Goal: Find specific page/section: Find specific page/section

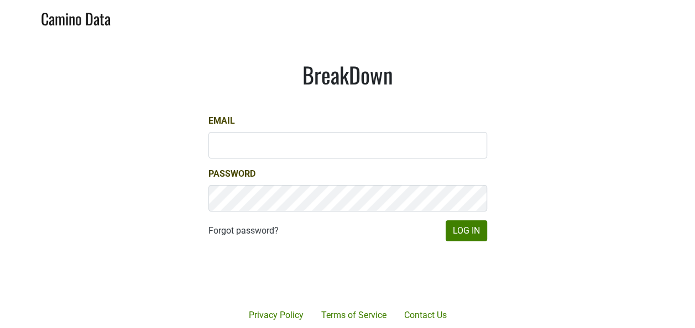
click at [486, 241] on div at bounding box center [388, 275] width 227 height 126
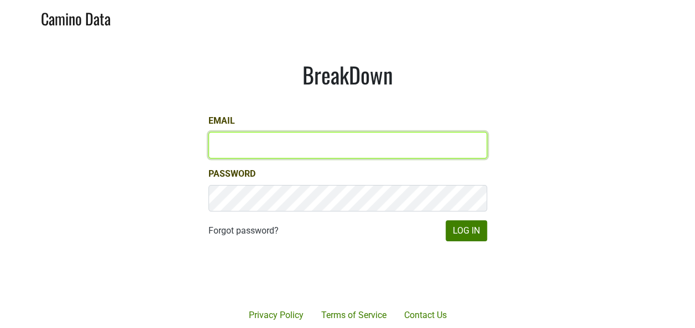
click at [399, 147] on input "Email" at bounding box center [347, 145] width 279 height 27
type input "keith@poggiocosta.com"
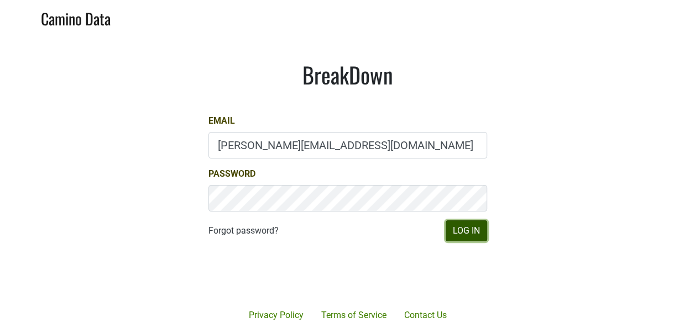
click at [481, 225] on button "Log In" at bounding box center [465, 231] width 41 height 21
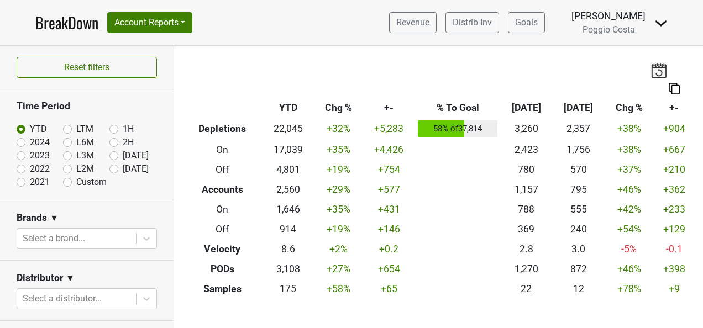
click at [123, 168] on label "Sep '25" at bounding box center [136, 168] width 26 height 13
click at [109, 168] on input "[DATE]" at bounding box center [131, 167] width 44 height 11
radio input "true"
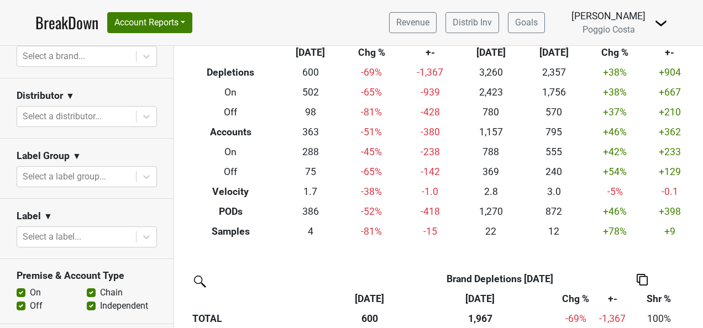
scroll to position [166, 0]
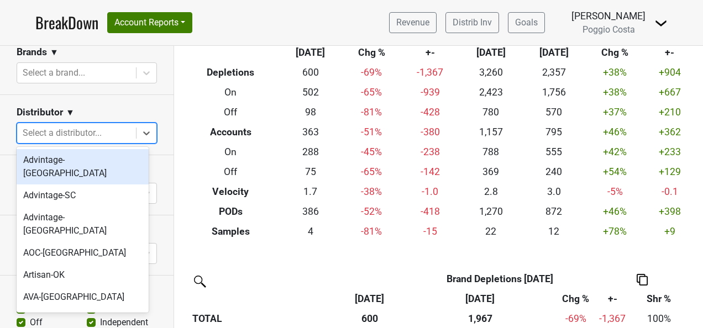
click at [98, 127] on div at bounding box center [77, 132] width 108 height 15
click at [101, 162] on div "Advintage-[GEOGRAPHIC_DATA]" at bounding box center [83, 166] width 132 height 35
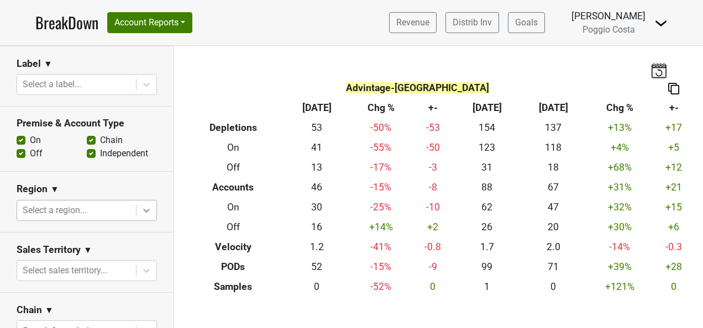
scroll to position [387, 0]
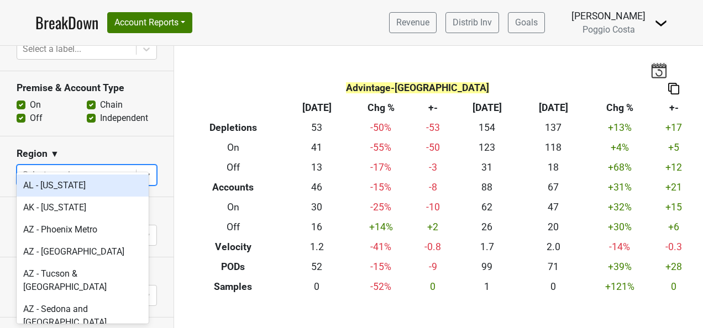
click at [103, 167] on div at bounding box center [77, 174] width 108 height 15
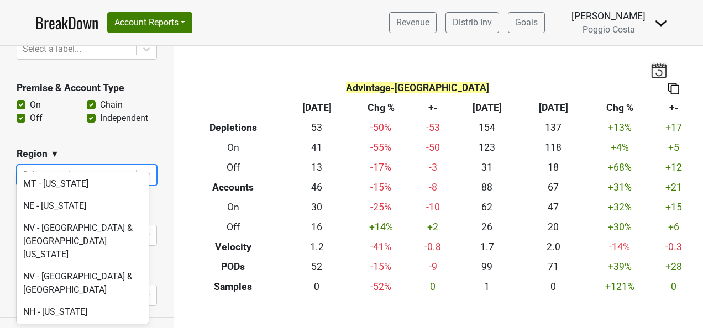
scroll to position [2266, 0]
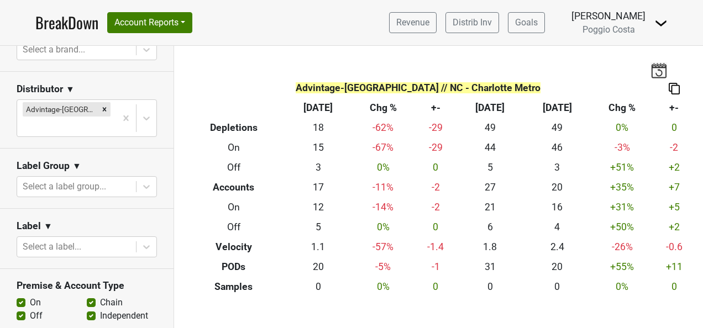
scroll to position [166, 0]
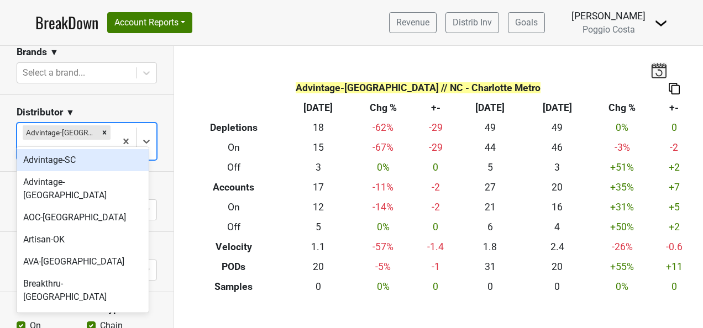
click at [102, 142] on div at bounding box center [67, 149] width 88 height 15
click at [91, 164] on div "Advintage-SC" at bounding box center [83, 160] width 132 height 22
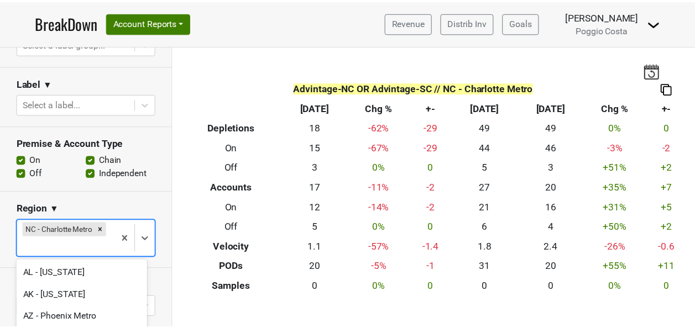
scroll to position [98, 0]
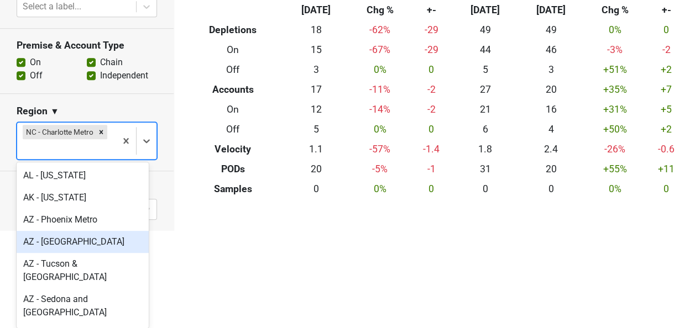
click at [88, 230] on body "BreakDown Account Reports SuperRanker Map Award Progress Chain Compliance CRM N…" at bounding box center [347, 66] width 695 height 328
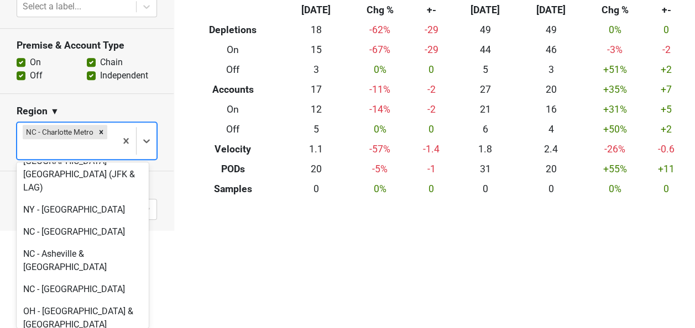
scroll to position [2708, 0]
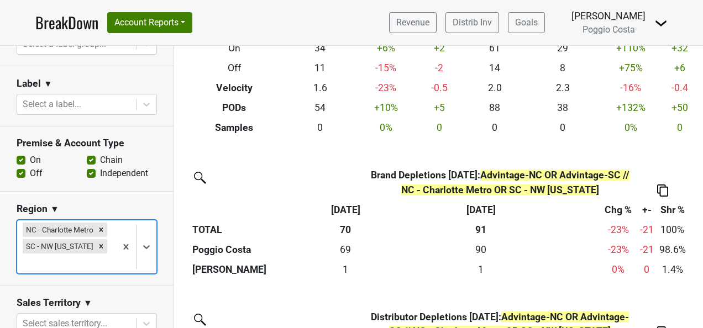
scroll to position [0, 0]
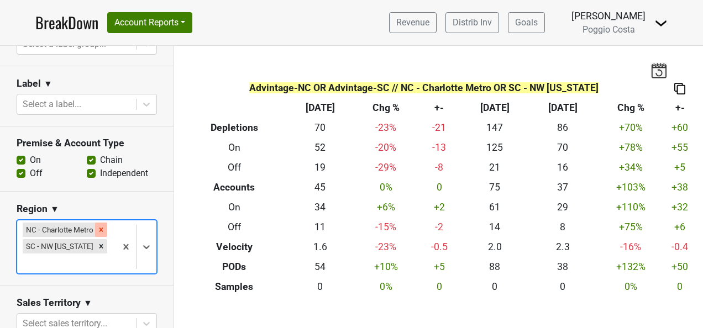
click at [95, 232] on div "Remove NC - Charlotte Metro" at bounding box center [101, 230] width 12 height 14
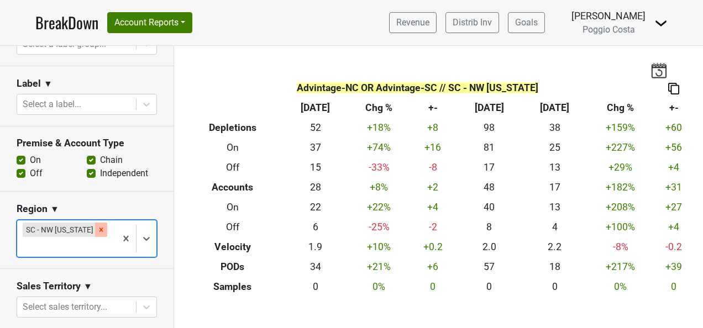
click at [97, 230] on icon "Remove SC - NW South Carolina" at bounding box center [101, 230] width 8 height 8
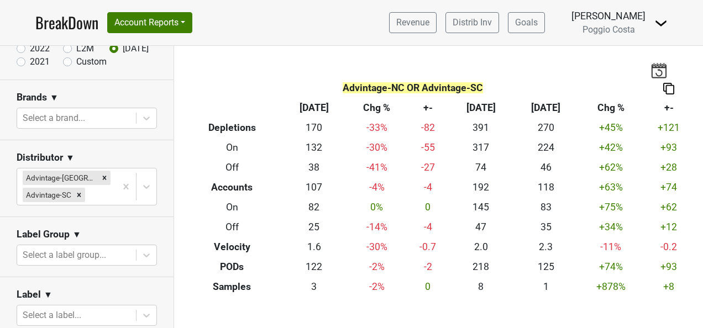
scroll to position [35, 0]
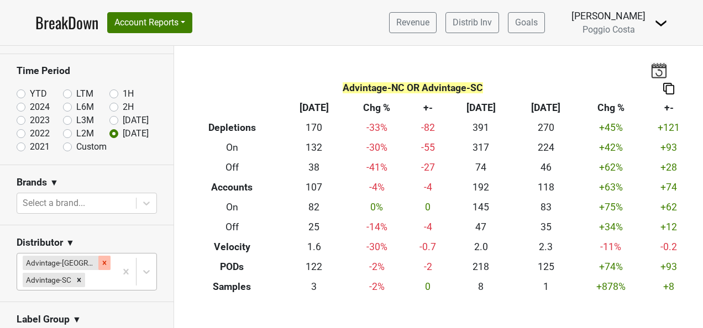
click at [101, 264] on icon "Remove Advintage-NC" at bounding box center [105, 263] width 8 height 8
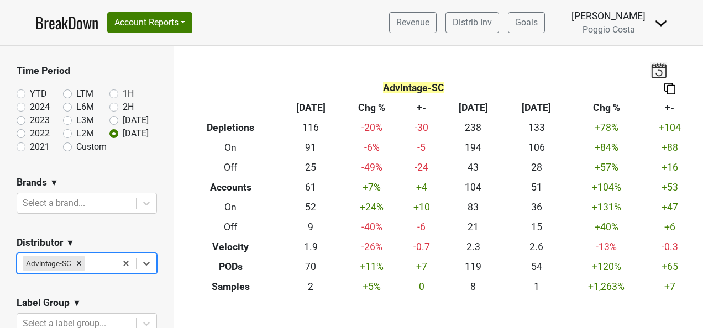
click at [79, 264] on icon "Remove Advintage-SC" at bounding box center [79, 264] width 8 height 8
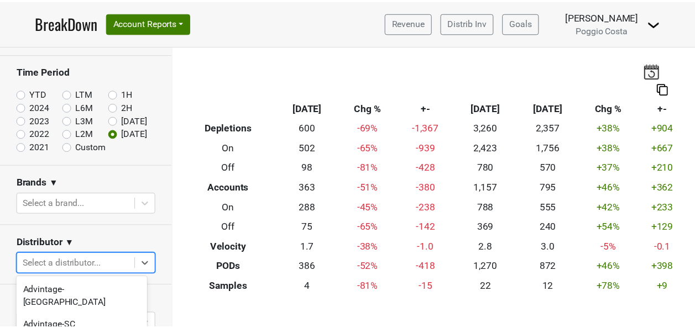
scroll to position [115, 0]
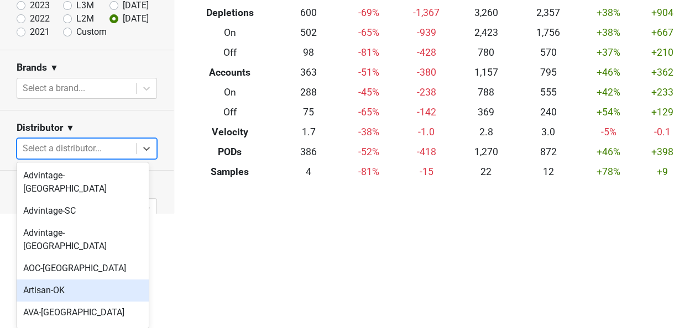
click at [90, 213] on body "BreakDown Account Reports SuperRanker Map Award Progress Chain Compliance CRM N…" at bounding box center [347, 49] width 695 height 328
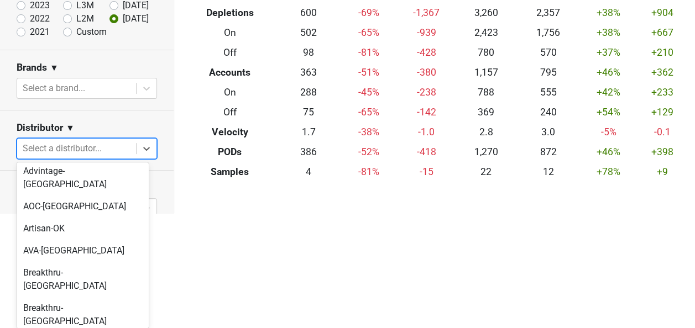
scroll to position [111, 0]
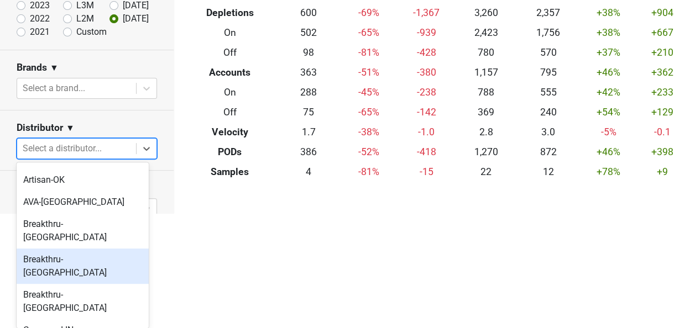
click at [92, 249] on div "Breakthru-[GEOGRAPHIC_DATA]" at bounding box center [83, 266] width 132 height 35
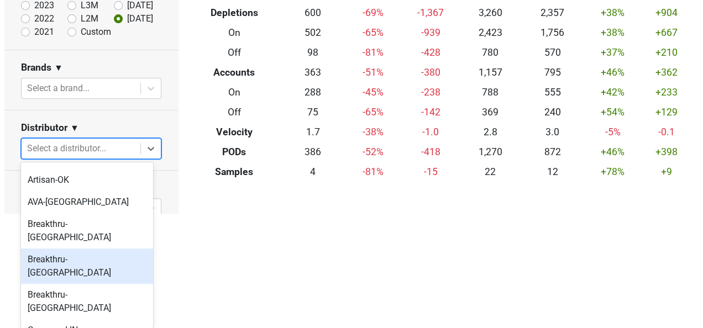
scroll to position [0, 0]
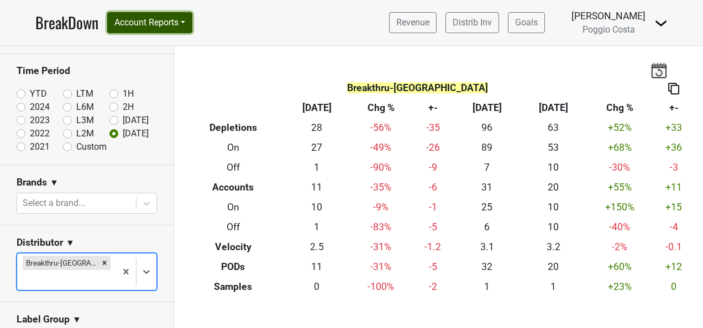
click at [156, 14] on button "Account Reports" at bounding box center [149, 22] width 85 height 21
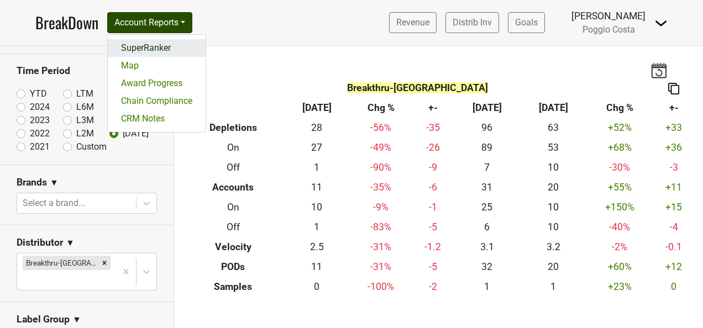
click at [166, 40] on link "SuperRanker" at bounding box center [157, 48] width 98 height 18
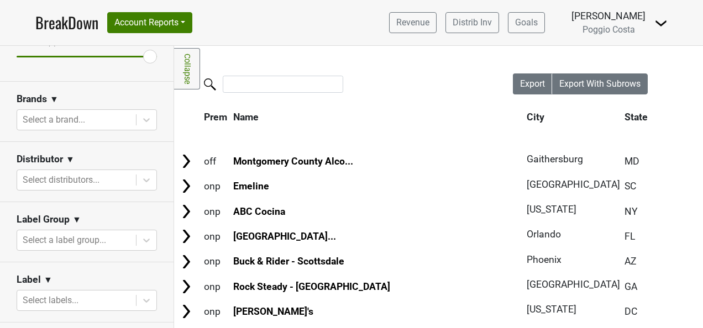
scroll to position [221, 0]
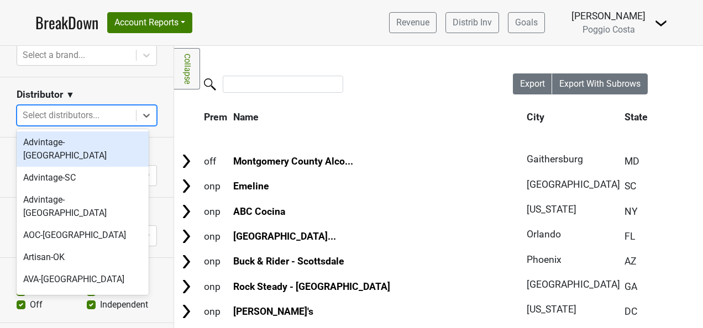
click at [119, 117] on div at bounding box center [77, 115] width 108 height 15
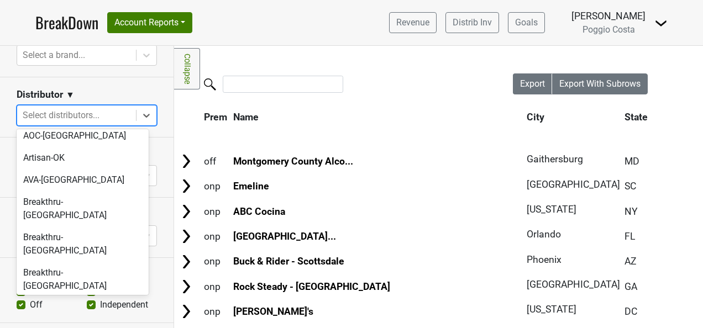
scroll to position [111, 0]
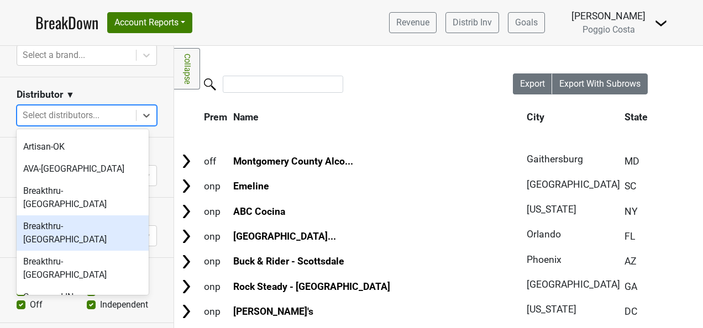
click at [112, 216] on div "Breakthru-[GEOGRAPHIC_DATA]" at bounding box center [83, 233] width 132 height 35
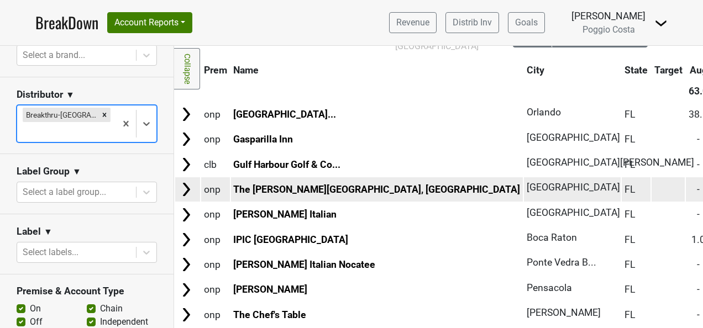
scroll to position [0, 0]
